Goal: Find specific page/section: Find specific page/section

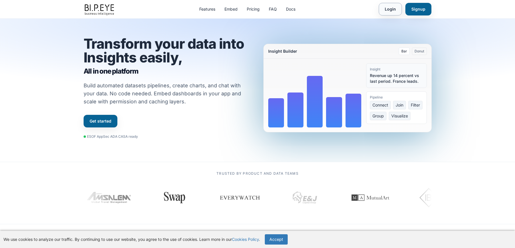
click at [389, 13] on link "Login" at bounding box center [390, 9] width 23 height 13
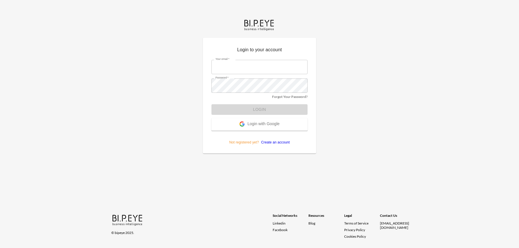
type input "[PERSON_NAME][EMAIL_ADDRESS][DOMAIN_NAME]"
click at [248, 111] on form "Your email   * [PERSON_NAME][EMAIL_ADDRESS][DOMAIN_NAME] Your email   * Passwor…" at bounding box center [260, 100] width 96 height 89
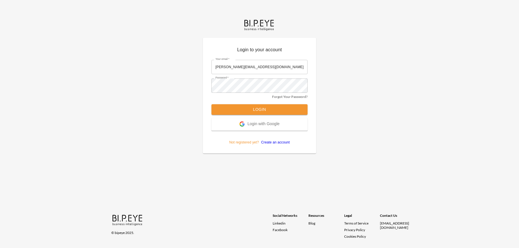
click at [248, 111] on button "Login" at bounding box center [260, 109] width 96 height 11
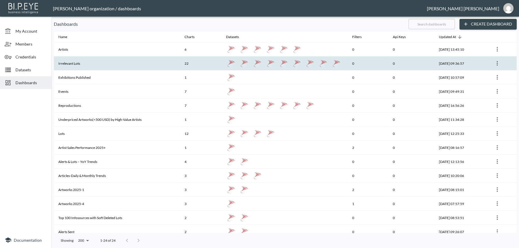
click at [86, 64] on th "Irrelevant Lots" at bounding box center [117, 63] width 126 height 14
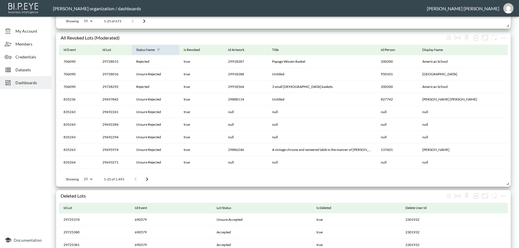
click at [158, 48] on span "Status Name" at bounding box center [149, 49] width 26 height 7
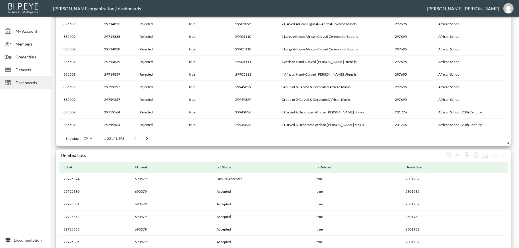
scroll to position [797, 0]
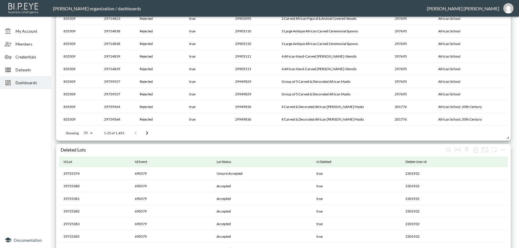
click at [145, 131] on icon "Go to next page" at bounding box center [147, 133] width 7 height 7
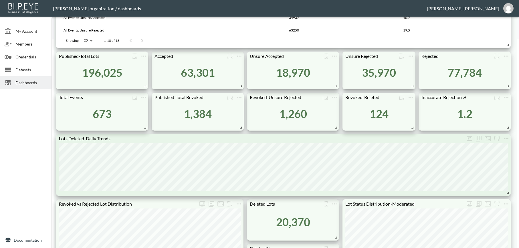
scroll to position [207, 0]
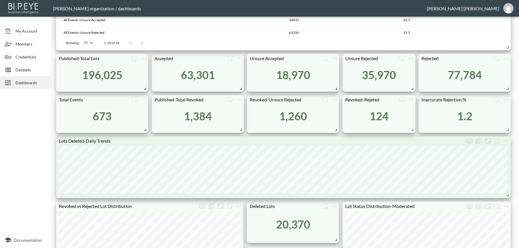
click at [31, 82] on span "Dashboards" at bounding box center [30, 83] width 31 height 6
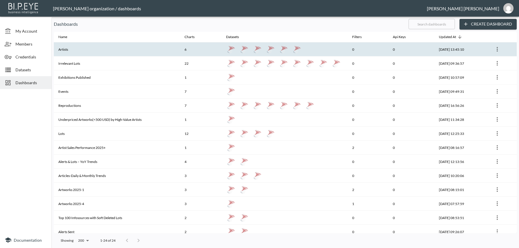
click at [70, 49] on th "Artists" at bounding box center [117, 49] width 126 height 14
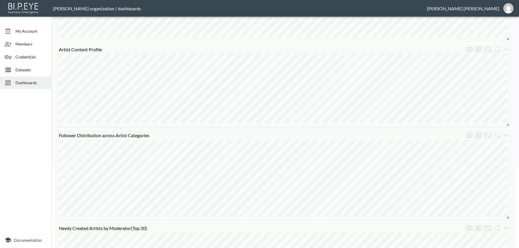
scroll to position [83, 0]
